Goal: Information Seeking & Learning: Learn about a topic

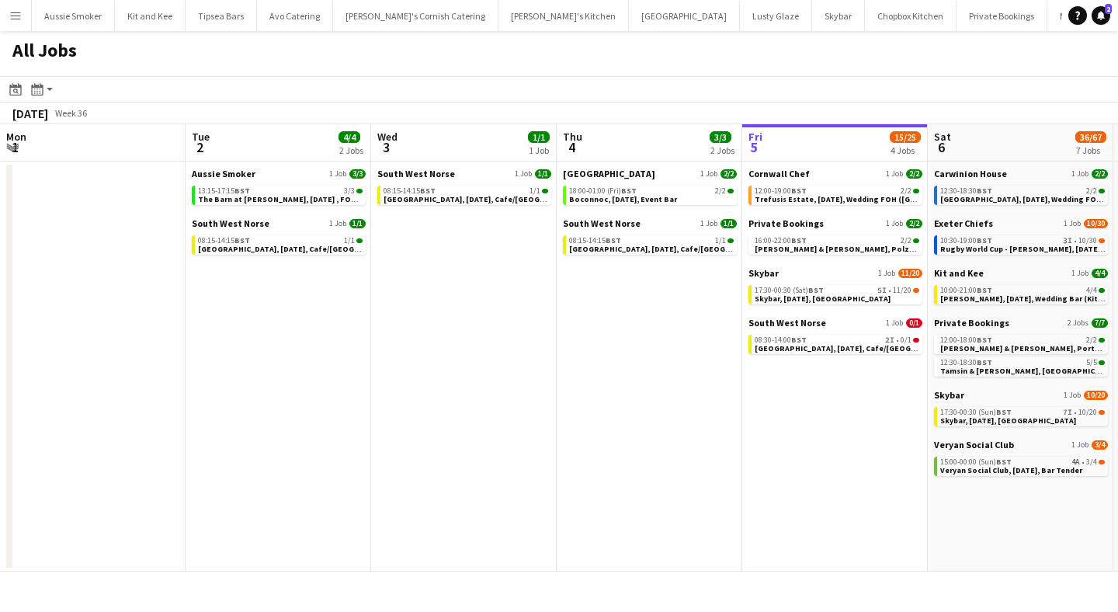
scroll to position [0, 441]
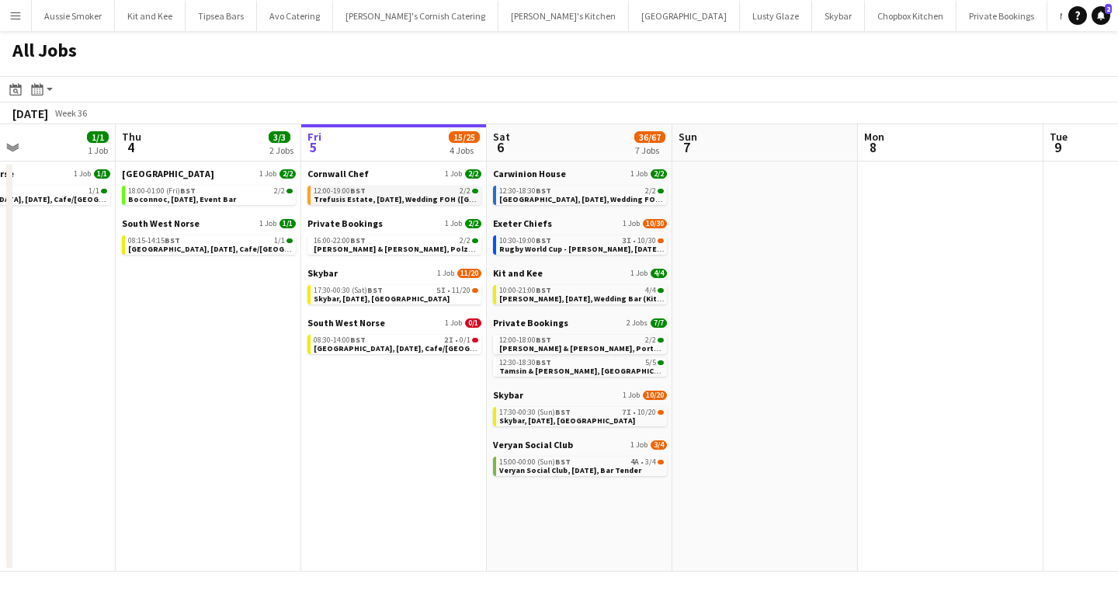
click at [370, 203] on app-brief-job-card "12:00-19:00 BST 2/2 Trefusis Estate, [DATE], Wedding FOH ([GEOGRAPHIC_DATA] Che…" at bounding box center [394, 195] width 174 height 19
click at [387, 182] on app-calendar-brief-board "Cornwall Chef 1 Job [DATE] 12:00-19:00 BST 2/2 Trefusis Estate, [DATE], Wedding…" at bounding box center [394, 186] width 174 height 37
click at [381, 201] on span "Trefusis Estate, [DATE], Wedding FOH ([GEOGRAPHIC_DATA] Chef)" at bounding box center [438, 199] width 248 height 10
click at [404, 248] on span "[PERSON_NAME] & [PERSON_NAME], Polzeath, [DATE]" at bounding box center [414, 249] width 201 height 10
